Goal: Information Seeking & Learning: Learn about a topic

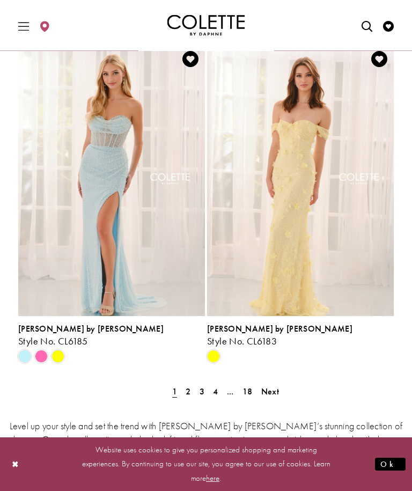
scroll to position [2058, 0]
click at [279, 393] on span "Next" at bounding box center [270, 391] width 18 height 11
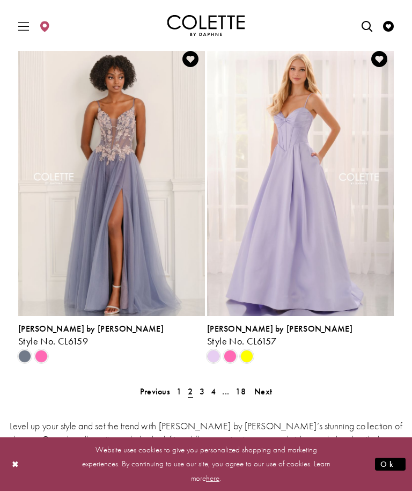
scroll to position [45, 0]
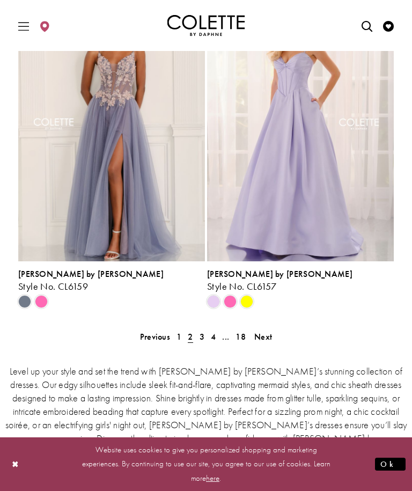
click at [272, 333] on span "Next" at bounding box center [263, 336] width 18 height 11
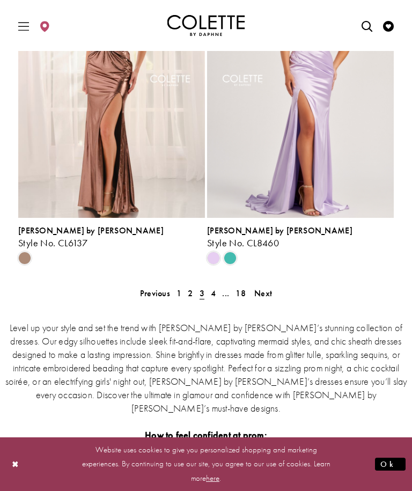
scroll to position [2157, 0]
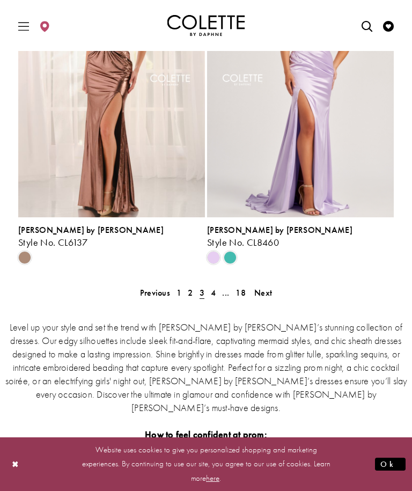
click at [269, 292] on span "Next" at bounding box center [263, 292] width 18 height 11
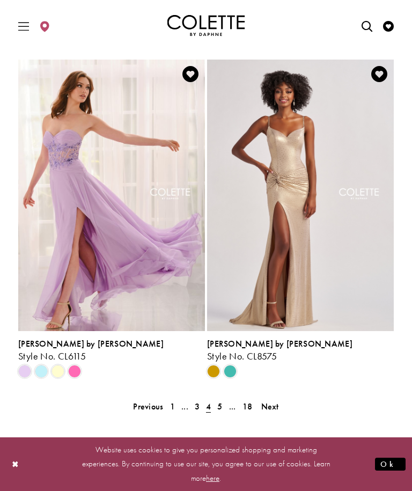
scroll to position [2042, 0]
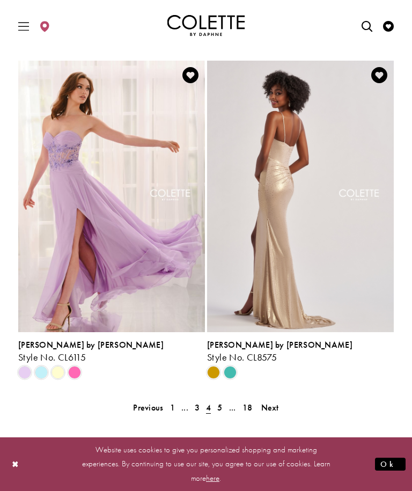
click at [232, 364] on div "Product List" at bounding box center [230, 372] width 17 height 17
click at [235, 369] on span "Product List" at bounding box center [230, 372] width 13 height 13
click at [345, 264] on img "Visit Colette by Daphne Style No. CL8575 Page" at bounding box center [300, 197] width 187 height 272
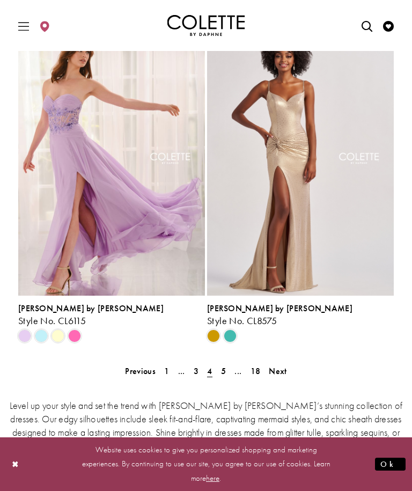
click at [285, 372] on span "Next" at bounding box center [278, 370] width 18 height 11
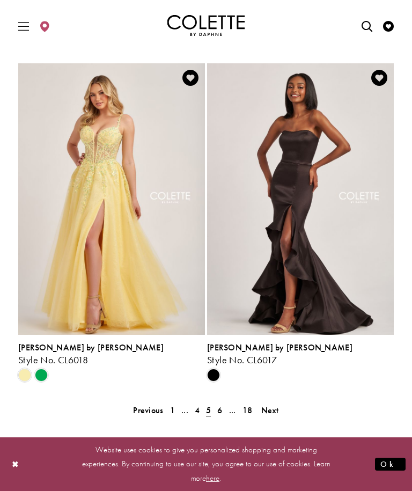
scroll to position [2051, 0]
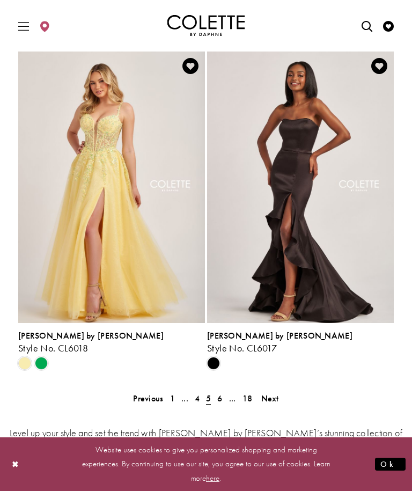
click at [276, 391] on link "Next" at bounding box center [270, 399] width 24 height 16
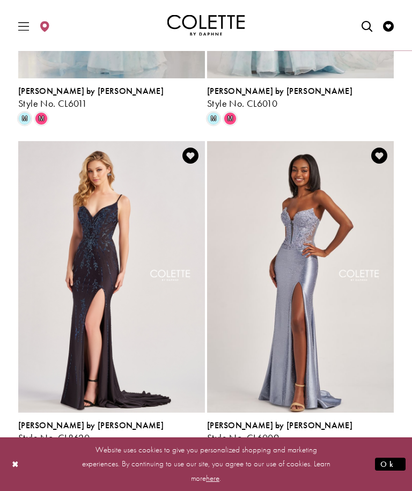
scroll to position [958, 0]
click at [136, 327] on img "Visit Colette by Daphne Style No. CL8620 Page" at bounding box center [111, 277] width 187 height 272
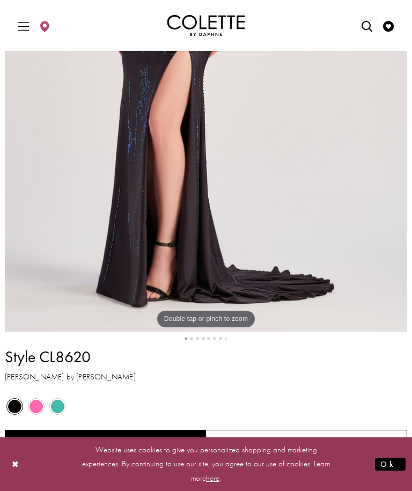
click at [61, 411] on span "Product color controls state depends on size chosen" at bounding box center [57, 406] width 13 height 13
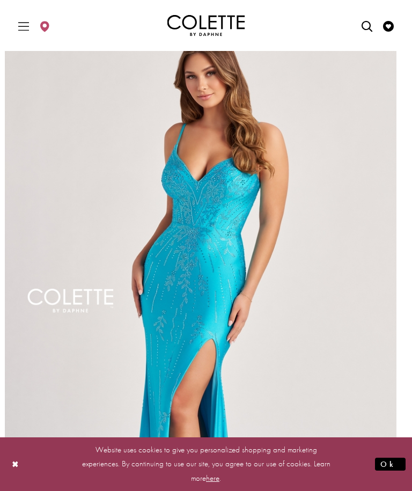
scroll to position [32, 0]
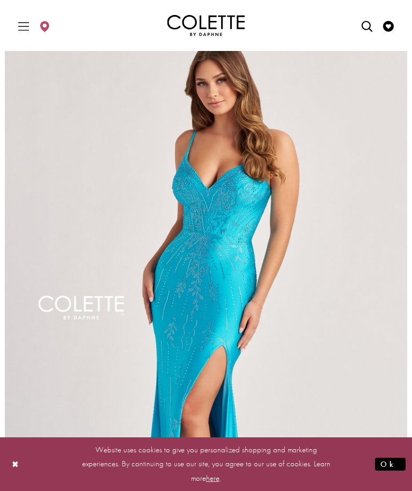
click at [19, 473] on button "Close Dialog" at bounding box center [15, 464] width 18 height 19
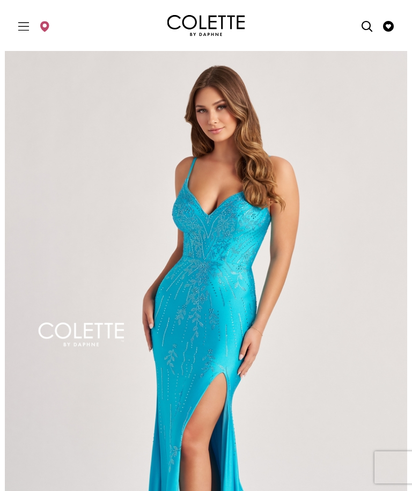
scroll to position [0, 0]
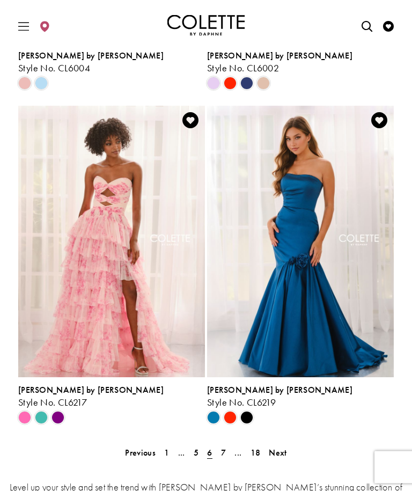
scroll to position [1996, 0]
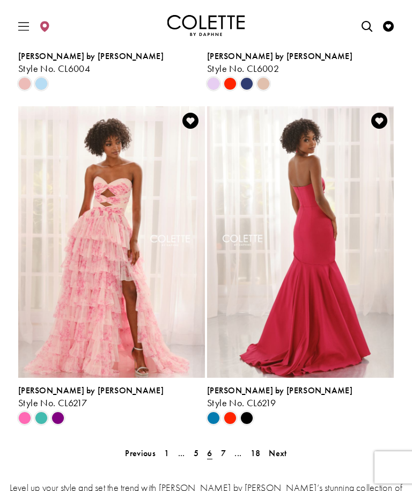
click at [282, 451] on span "Next" at bounding box center [278, 453] width 18 height 11
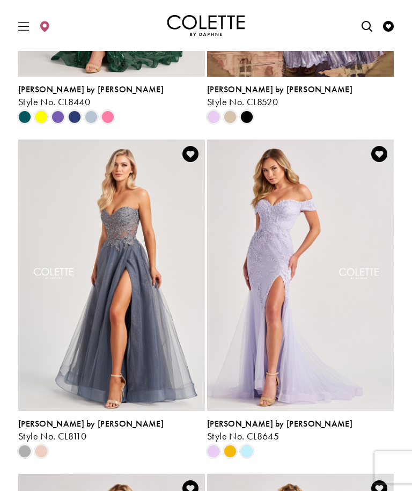
scroll to position [1630, 0]
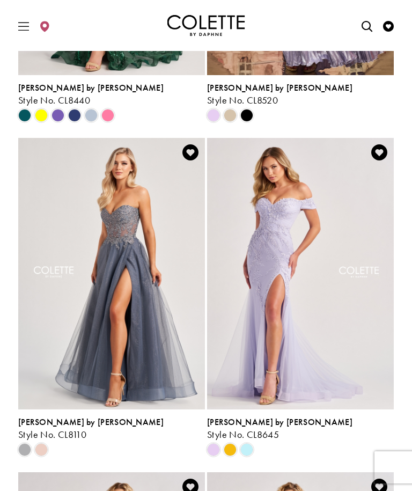
click at [163, 244] on img "Visit Colette by Daphne Style No. CL8110 Page" at bounding box center [111, 274] width 187 height 272
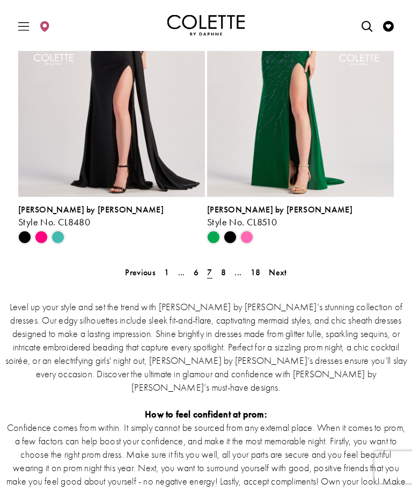
scroll to position [2178, 0]
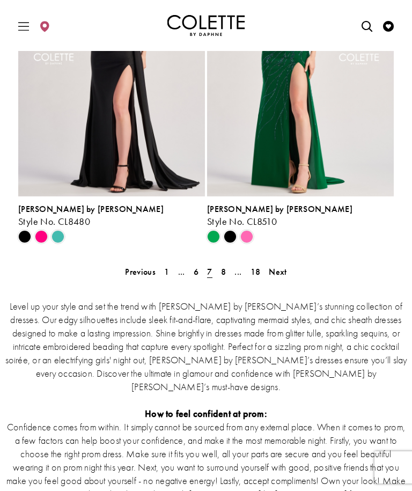
click at [276, 274] on span "Next" at bounding box center [278, 271] width 18 height 11
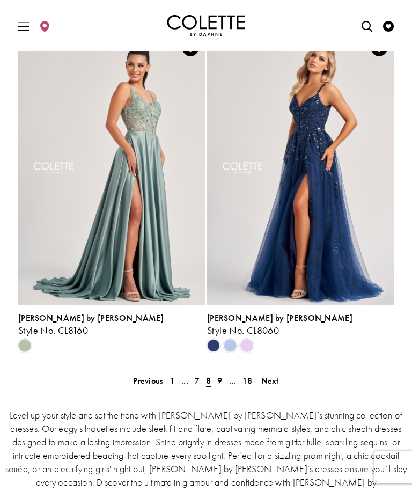
scroll to position [2069, 0]
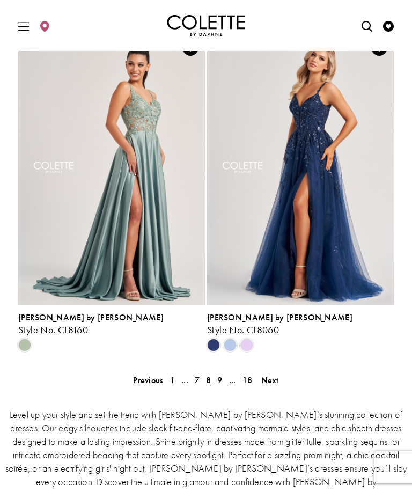
click at [276, 378] on span "Next" at bounding box center [270, 380] width 18 height 11
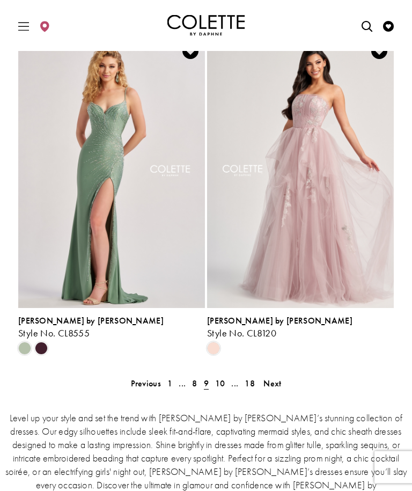
scroll to position [2066, 0]
click at [283, 376] on link "Next" at bounding box center [272, 384] width 24 height 16
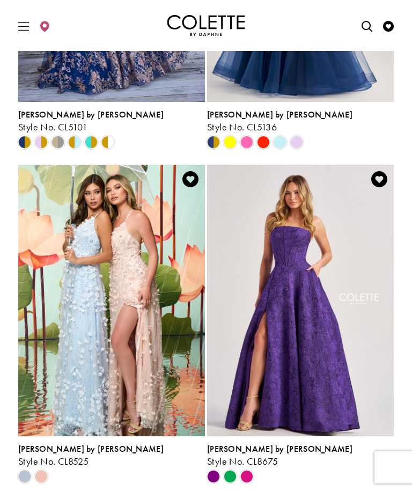
scroll to position [1939, 0]
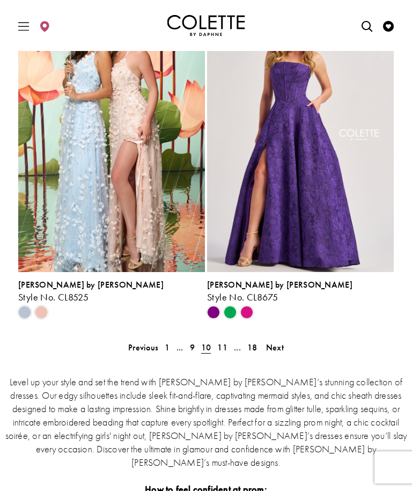
click at [281, 343] on span "Next" at bounding box center [275, 347] width 18 height 11
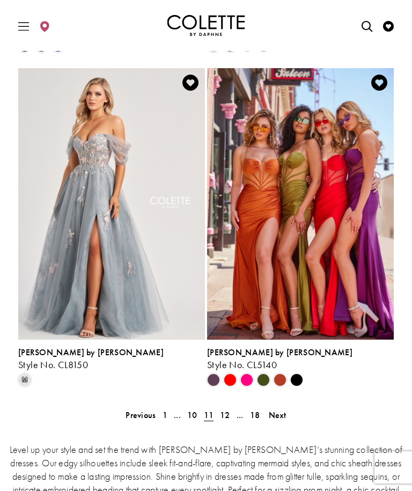
scroll to position [2034, 0]
click at [281, 412] on span "Next" at bounding box center [278, 414] width 18 height 11
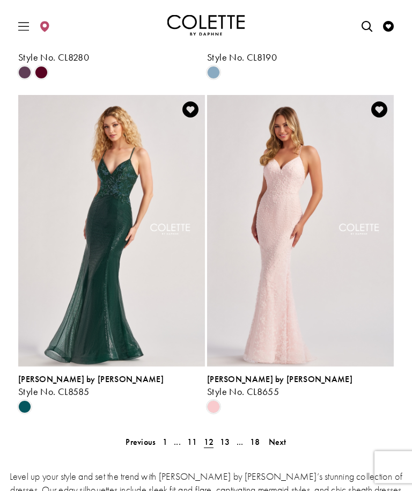
scroll to position [2011, 0]
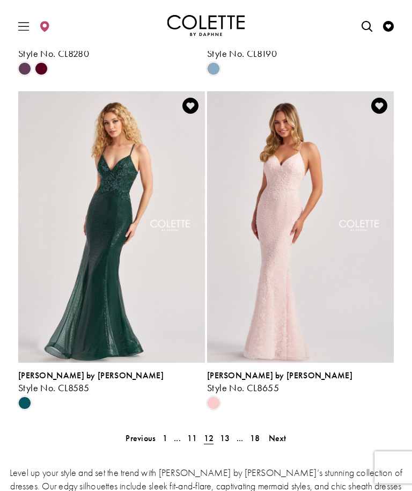
click at [281, 436] on span "Next" at bounding box center [278, 438] width 18 height 11
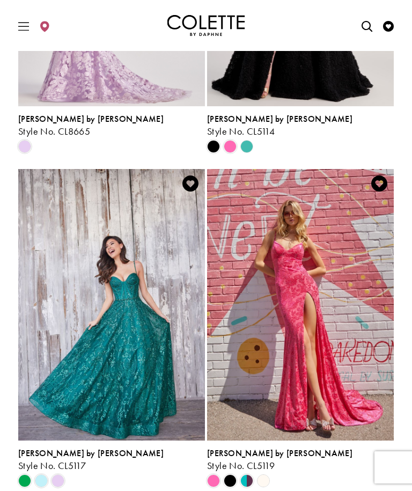
scroll to position [259, 0]
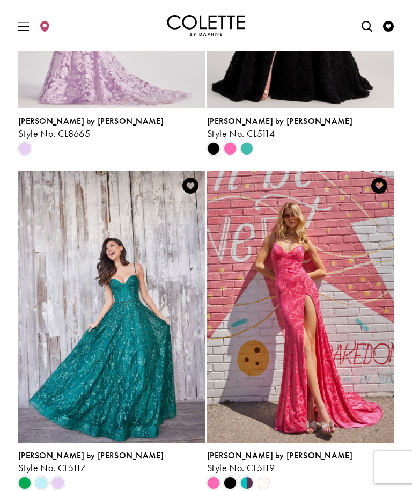
click at [363, 325] on img "Visit Colette by Daphne Style No. CL5119 Page" at bounding box center [300, 307] width 187 height 272
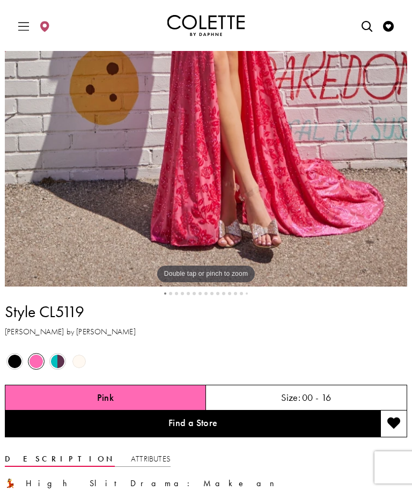
scroll to position [320, 0]
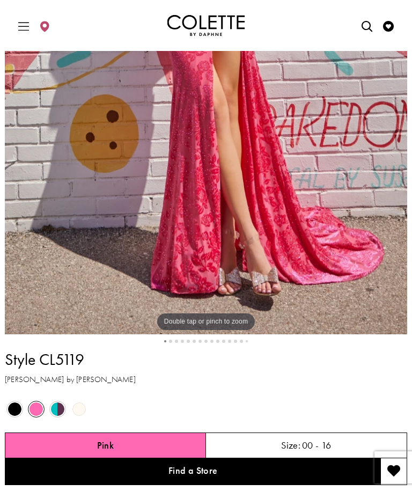
click at [60, 408] on span "Product color controls state depends on size chosen" at bounding box center [57, 408] width 13 height 13
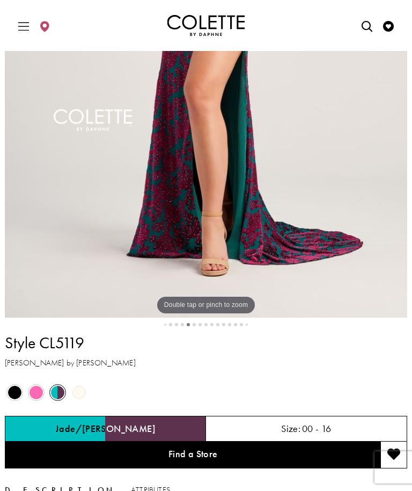
scroll to position [335, 0]
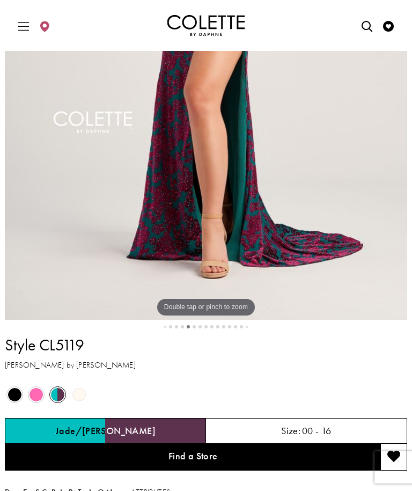
click at [85, 394] on span "Product color controls state depends on size chosen" at bounding box center [78, 394] width 13 height 13
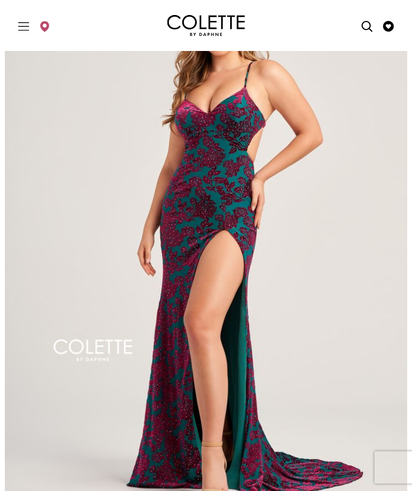
scroll to position [55, 0]
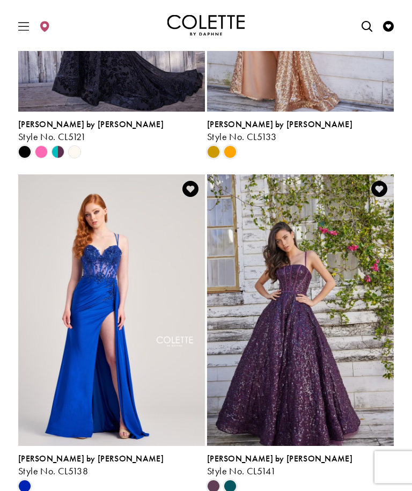
scroll to position [918, 0]
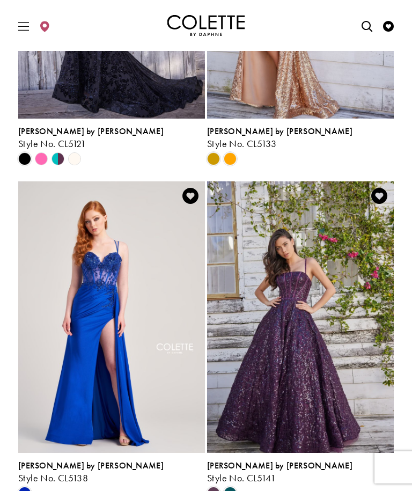
click at [115, 340] on img "Visit Colette by Daphne Style No. CL5138 Page" at bounding box center [111, 317] width 187 height 272
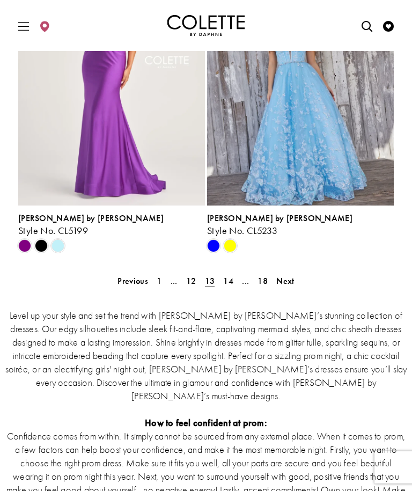
scroll to position [2166, 0]
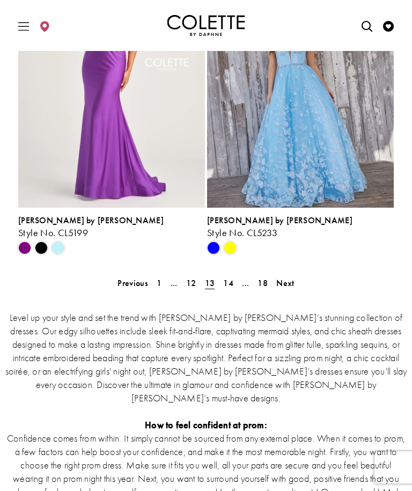
click at [292, 281] on span "Next" at bounding box center [285, 282] width 18 height 11
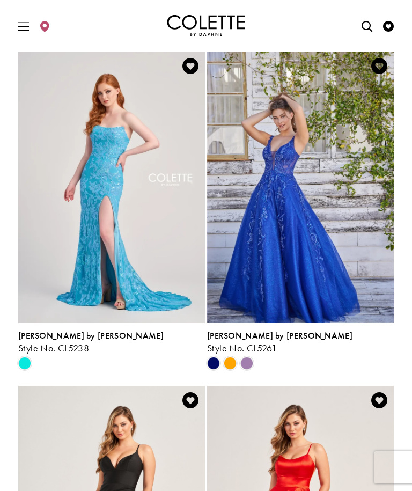
scroll to position [81, 0]
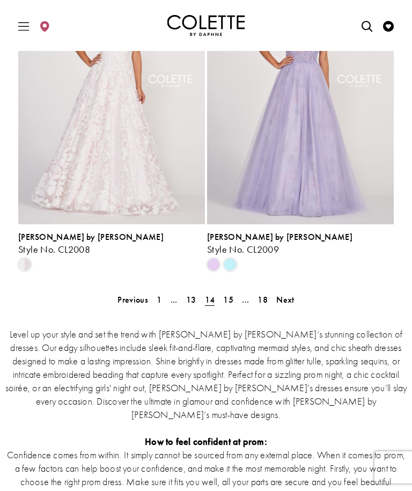
scroll to position [2149, 0]
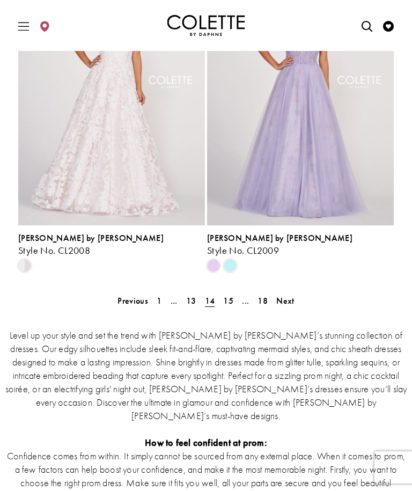
click at [288, 301] on span "Next" at bounding box center [285, 300] width 18 height 11
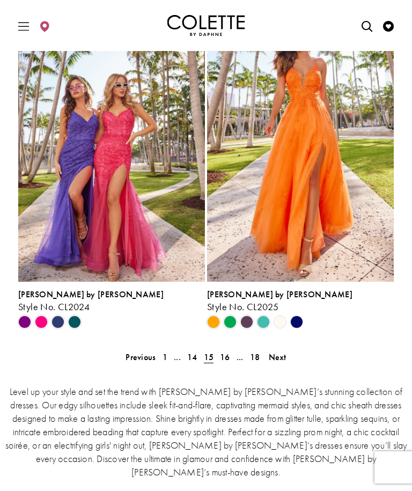
scroll to position [2093, 0]
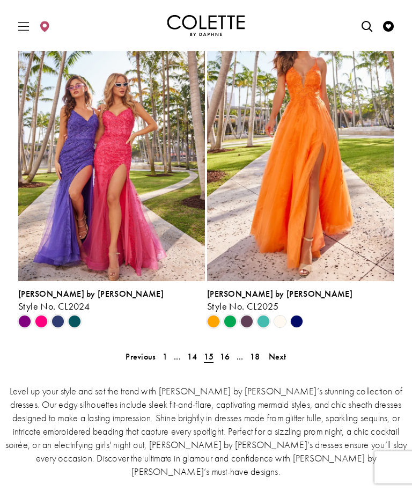
click at [293, 350] on ul "Previous 1 ... 14 15 16 ... 18 Next" at bounding box center [206, 357] width 382 height 16
click at [283, 353] on span "Next" at bounding box center [278, 356] width 18 height 11
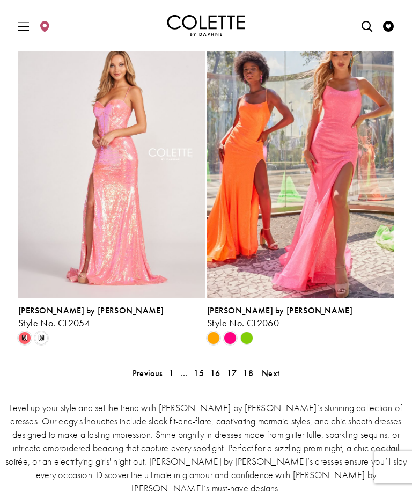
scroll to position [2078, 0]
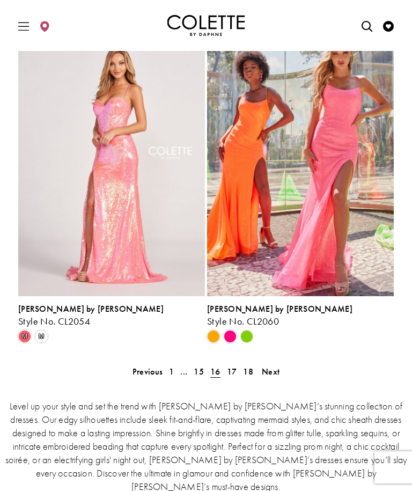
click at [280, 366] on span "Next" at bounding box center [271, 371] width 18 height 11
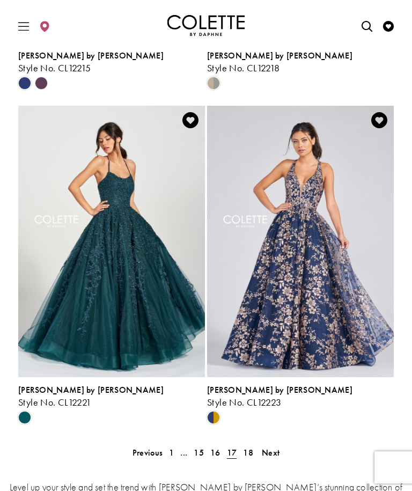
scroll to position [2081, 0]
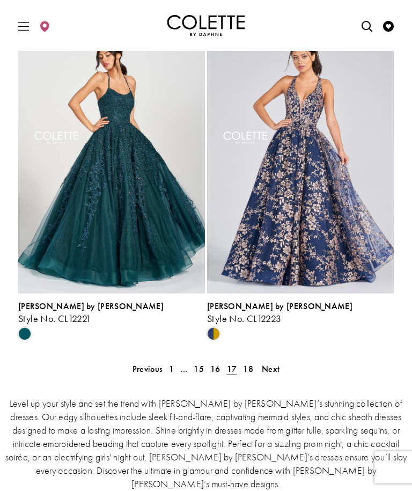
click at [280, 364] on link "Next" at bounding box center [271, 369] width 24 height 16
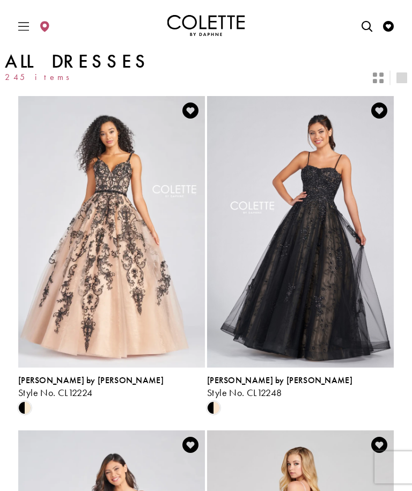
click at [31, 22] on span "Toggle Main Navigation Menu" at bounding box center [24, 26] width 16 height 30
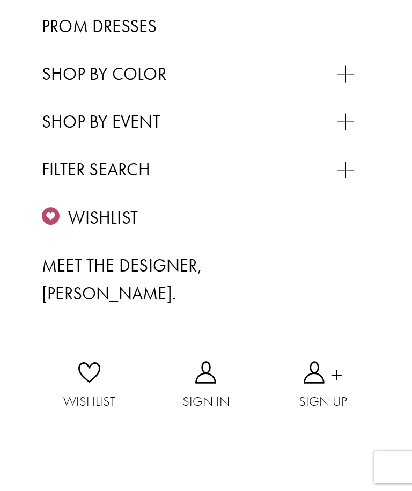
scroll to position [397, 0]
click at [134, 137] on span "PROM DRESSES" at bounding box center [107, 147] width 101 height 20
